Goal: Task Accomplishment & Management: Manage account settings

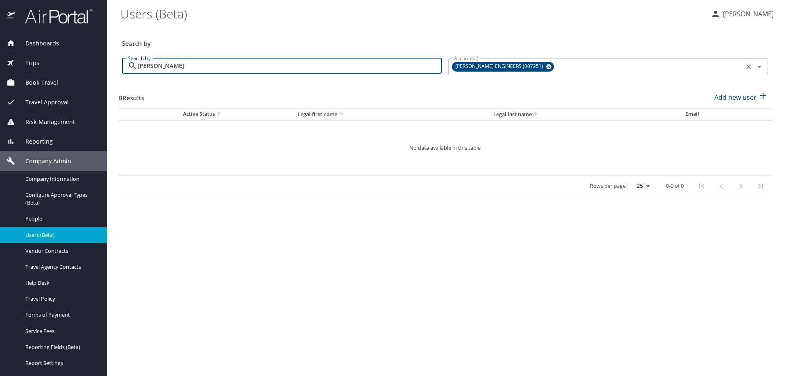
click at [546, 69] on icon at bounding box center [548, 66] width 5 height 5
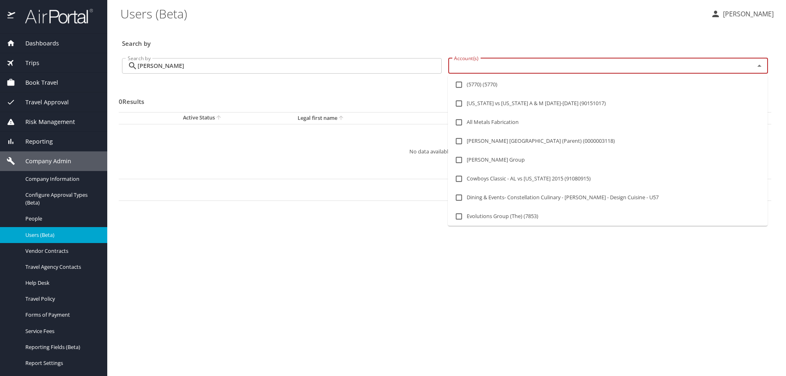
click at [502, 66] on input "Account(s)" at bounding box center [596, 66] width 291 height 11
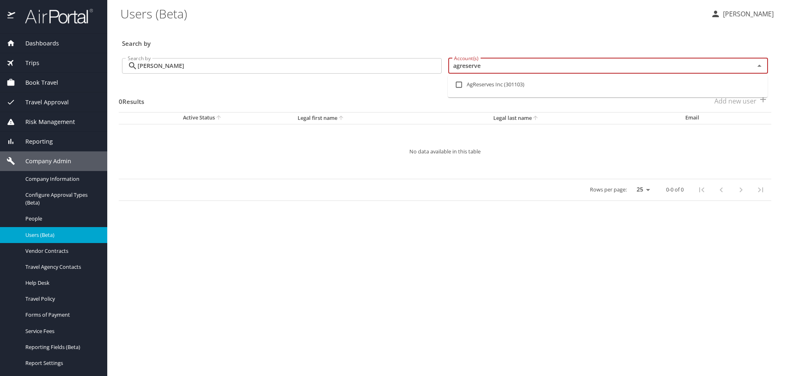
type input "agreserves"
click at [459, 84] on input "checkbox" at bounding box center [459, 85] width 16 height 16
checkbox input "true"
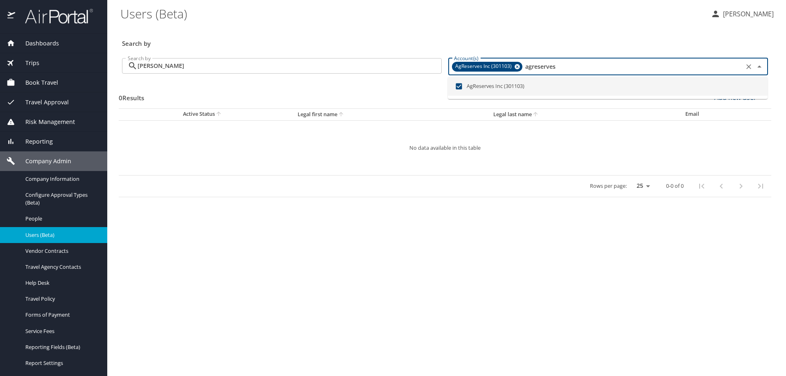
type input "agreserves"
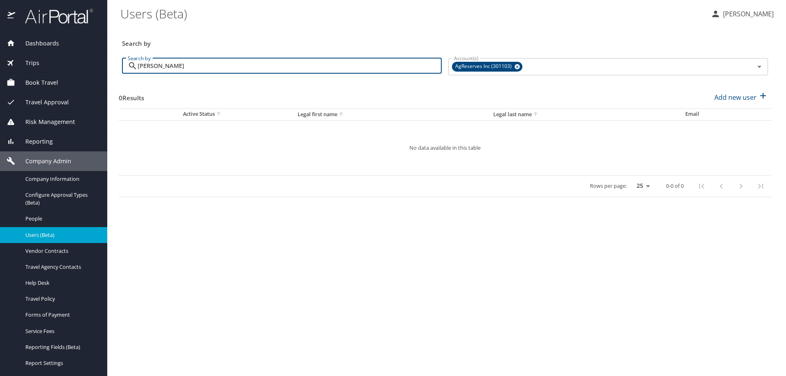
drag, startPoint x: 272, startPoint y: 66, endPoint x: -39, endPoint y: 97, distance: 312.7
click at [0, 97] on html "Dashboards AirPortal 360™ Manager AirPortal 360™ Agent My Travel Dashboard Trip…" at bounding box center [393, 188] width 786 height 376
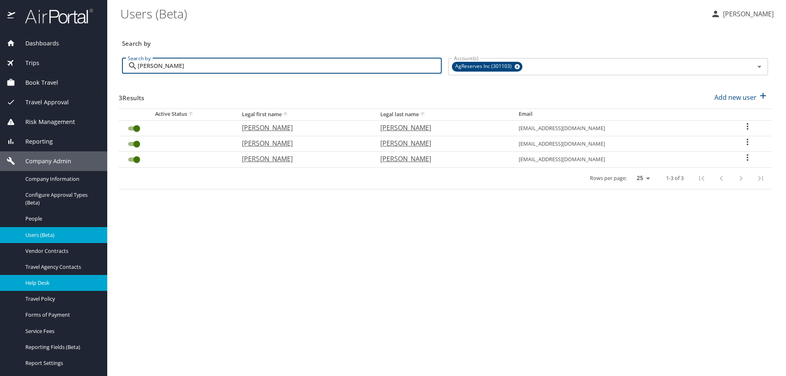
type input "kenneth"
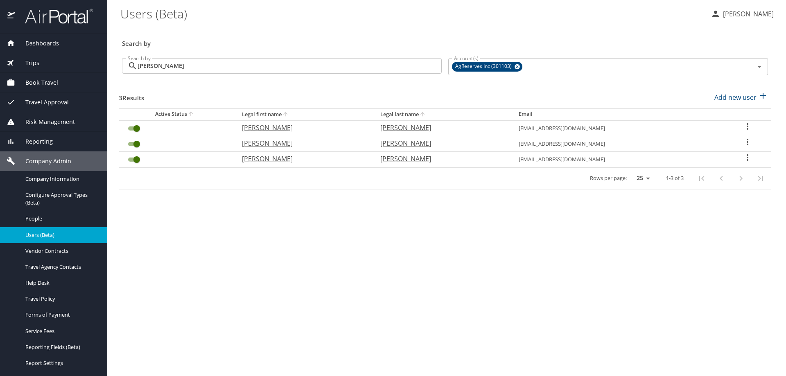
click at [745, 158] on icon "User Search Table" at bounding box center [748, 158] width 10 height 10
click at [717, 157] on p "View profile" at bounding box center [700, 159] width 36 height 10
select select "US"
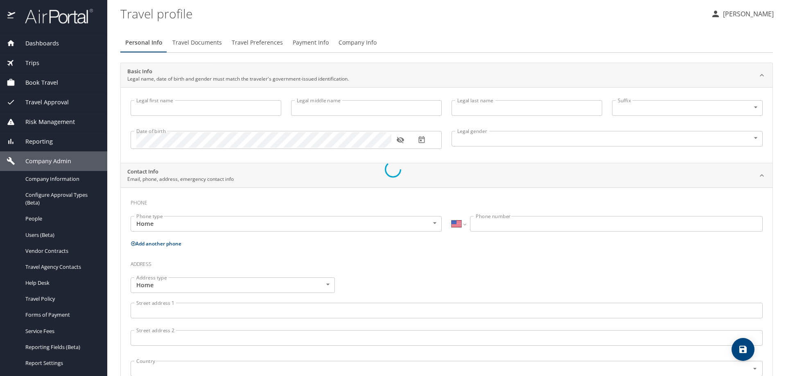
select select "US"
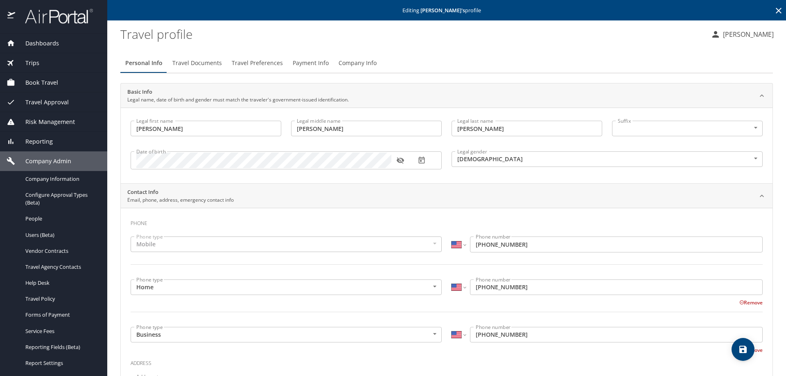
type input "Kenneth"
type input "Erik"
type input "Jacobsen"
type input "Male"
type input "Renee"
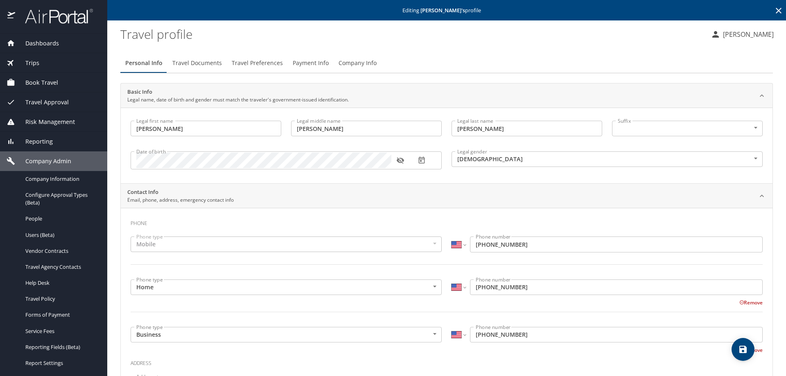
type input "Jacobsen"
type input "(407) 590-3058"
